Goal: Information Seeking & Learning: Learn about a topic

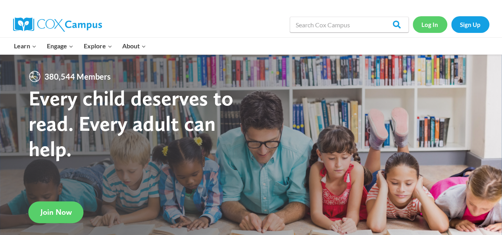
click at [432, 25] on link "Log In" at bounding box center [430, 24] width 35 height 16
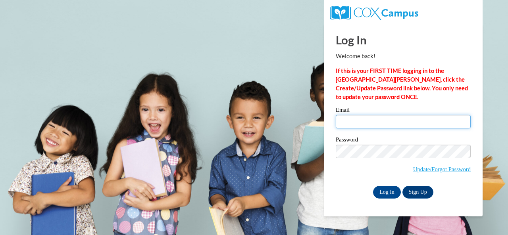
click at [355, 127] on input "Email" at bounding box center [403, 121] width 135 height 13
type input "jones.abby.l@muscogee.k12.ga.us"
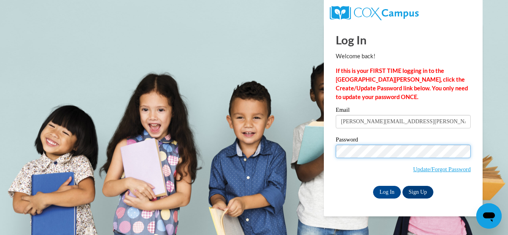
click at [373, 186] on input "Log In" at bounding box center [387, 192] width 28 height 13
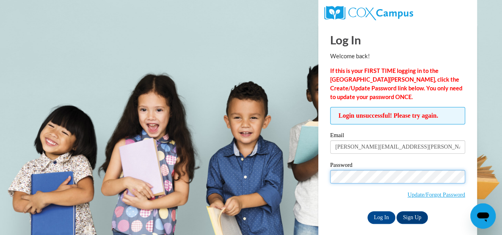
click at [367, 212] on input "Log In" at bounding box center [381, 218] width 28 height 13
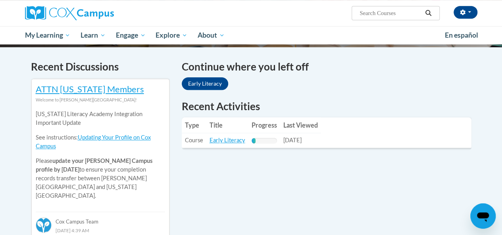
scroll to position [232, 0]
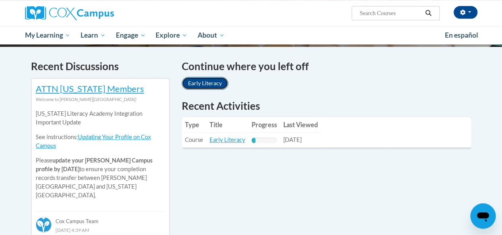
click at [206, 83] on link "Early Literacy" at bounding box center [205, 83] width 46 height 13
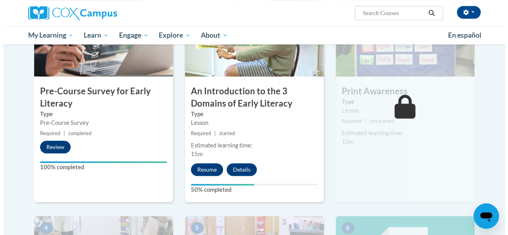
scroll to position [210, 0]
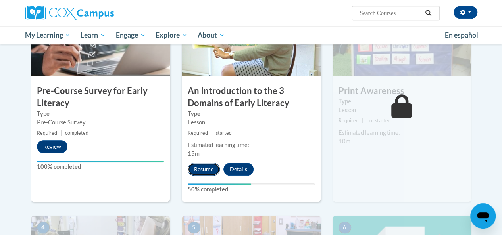
click at [201, 167] on button "Resume" at bounding box center [204, 169] width 32 height 13
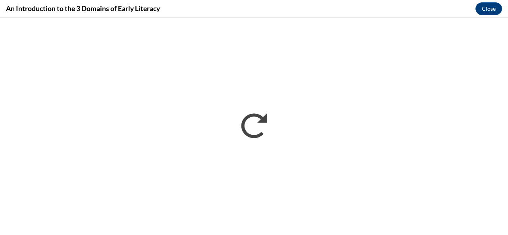
scroll to position [0, 0]
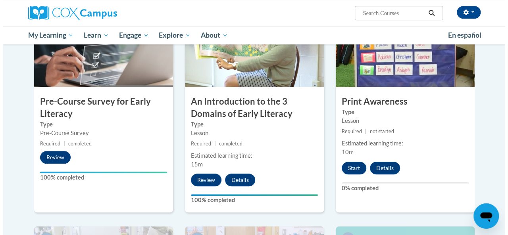
scroll to position [200, 0]
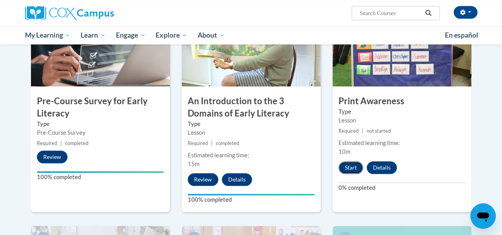
click at [346, 166] on button "Start" at bounding box center [351, 168] width 25 height 13
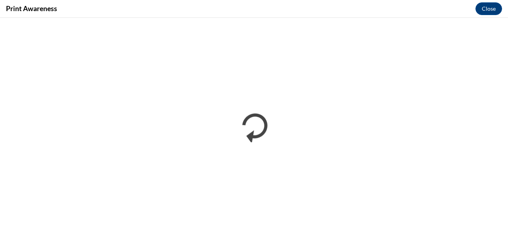
scroll to position [0, 0]
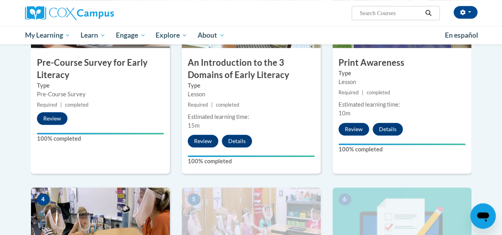
scroll to position [236, 0]
